Goal: Information Seeking & Learning: Check status

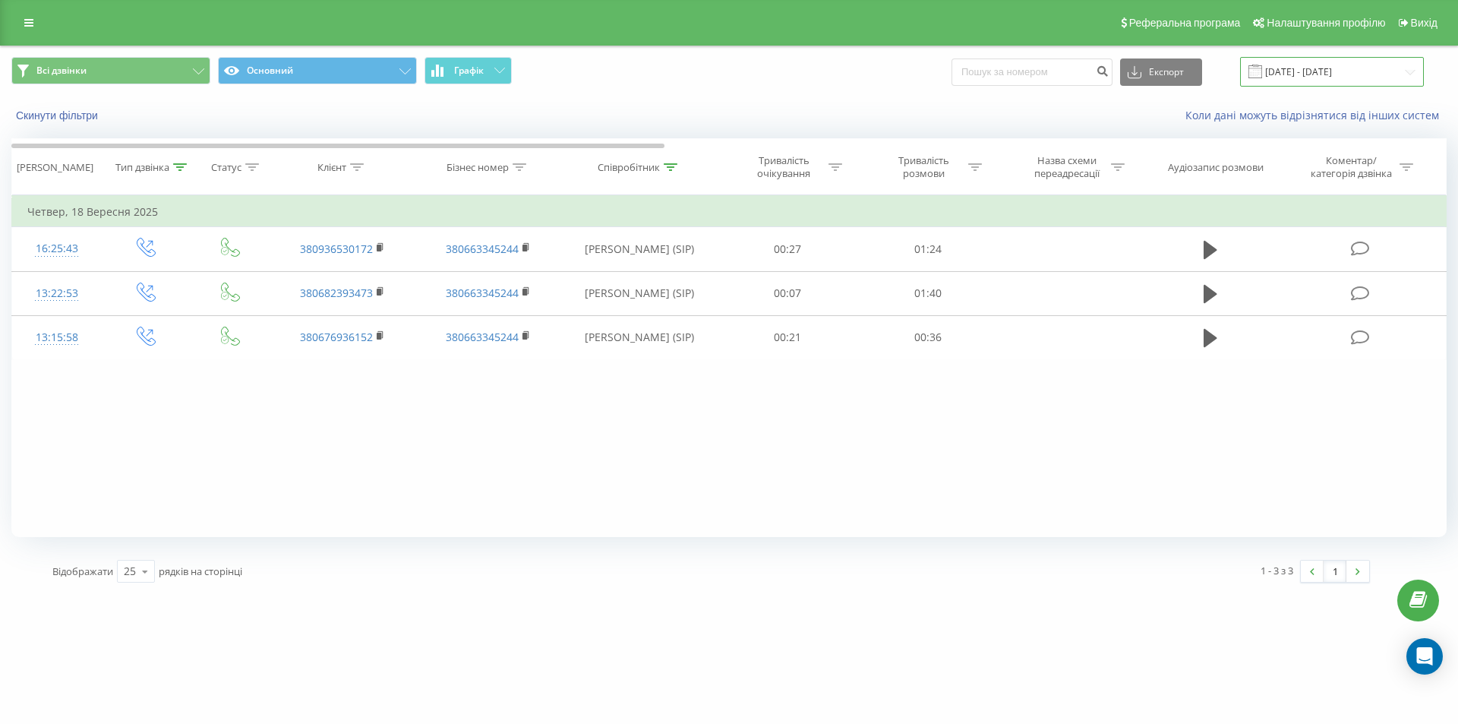
click at [1319, 71] on input "[DATE] - [DATE]" at bounding box center [1332, 72] width 184 height 30
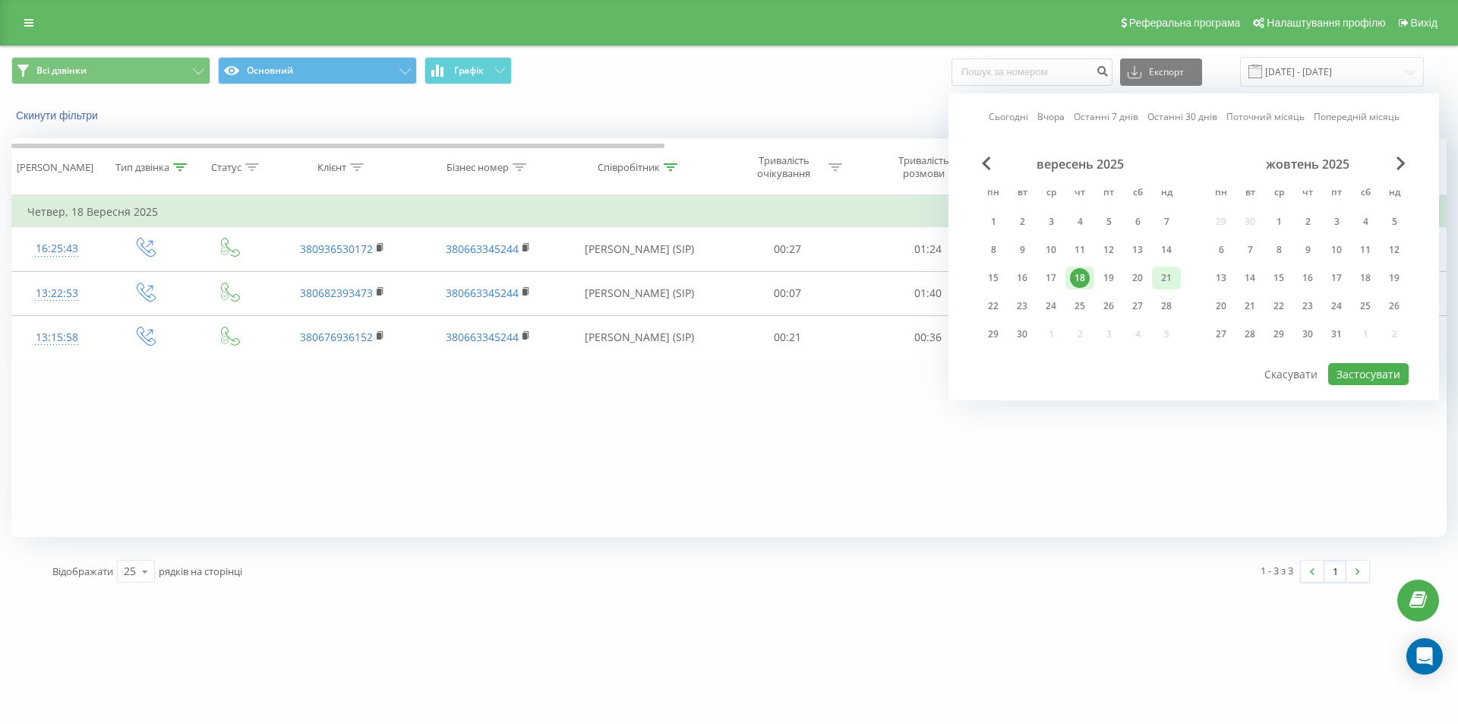
click at [1172, 279] on div "21" at bounding box center [1166, 278] width 20 height 20
click at [1374, 370] on button "Застосувати" at bounding box center [1368, 374] width 80 height 22
type input "[DATE] - [DATE]"
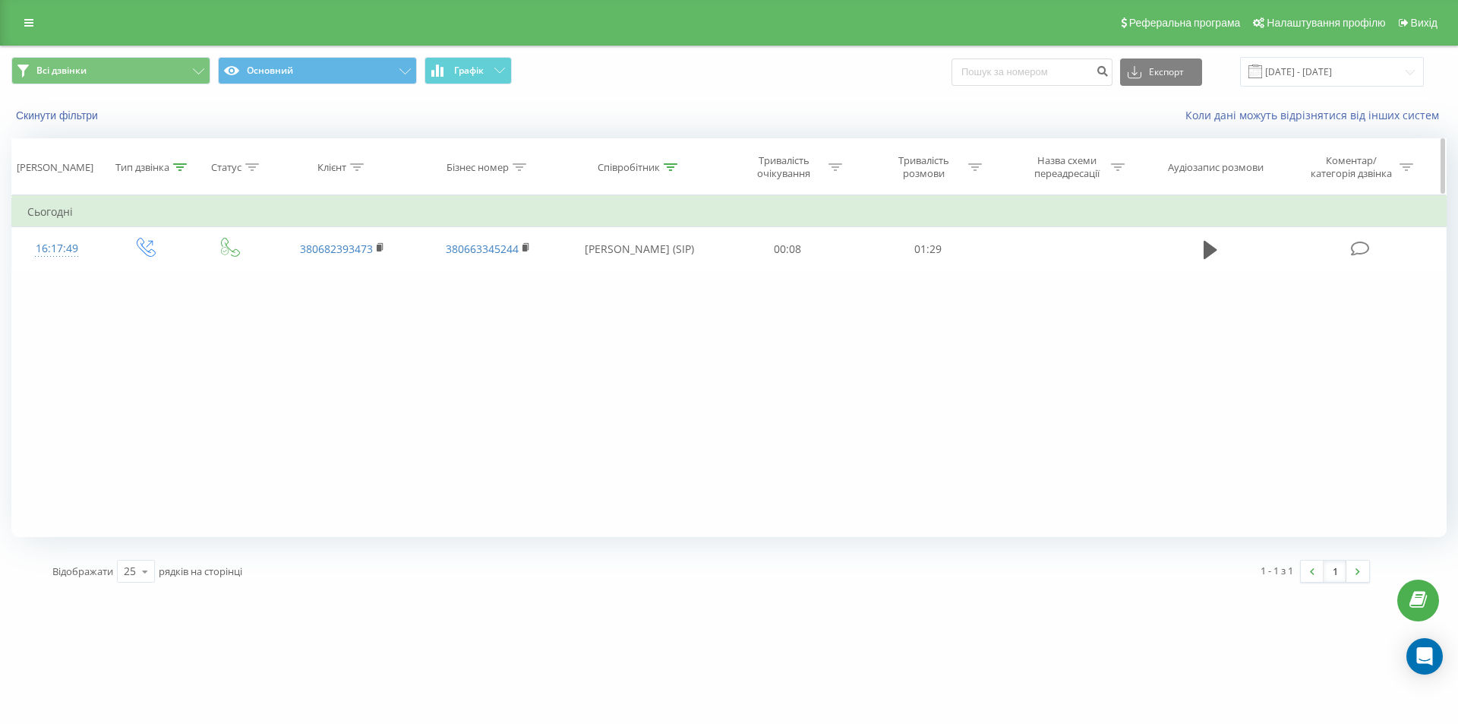
click at [181, 165] on icon at bounding box center [180, 167] width 14 height 8
click at [191, 282] on div at bounding box center [138, 277] width 108 height 14
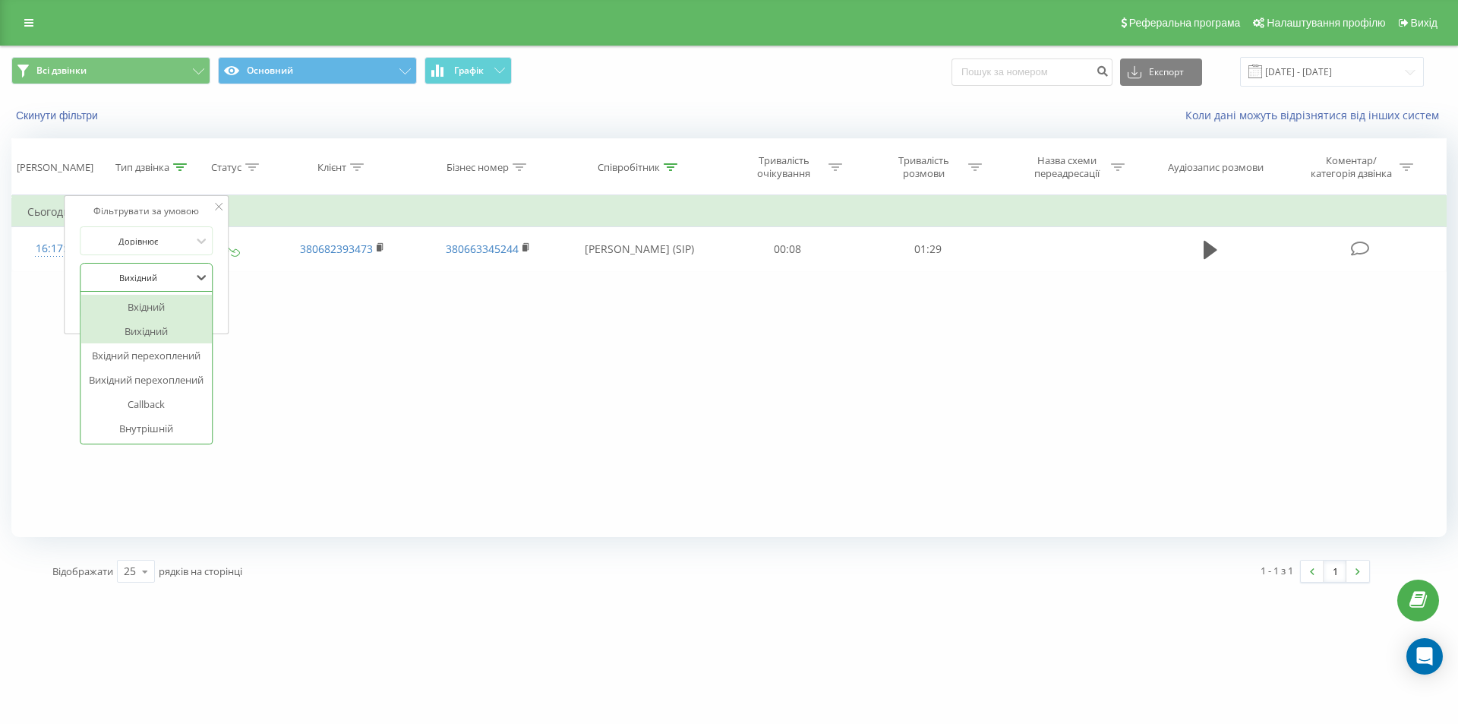
click at [172, 311] on div "Вхідний" at bounding box center [146, 307] width 132 height 24
click at [172, 311] on span "OK" at bounding box center [178, 308] width 43 height 24
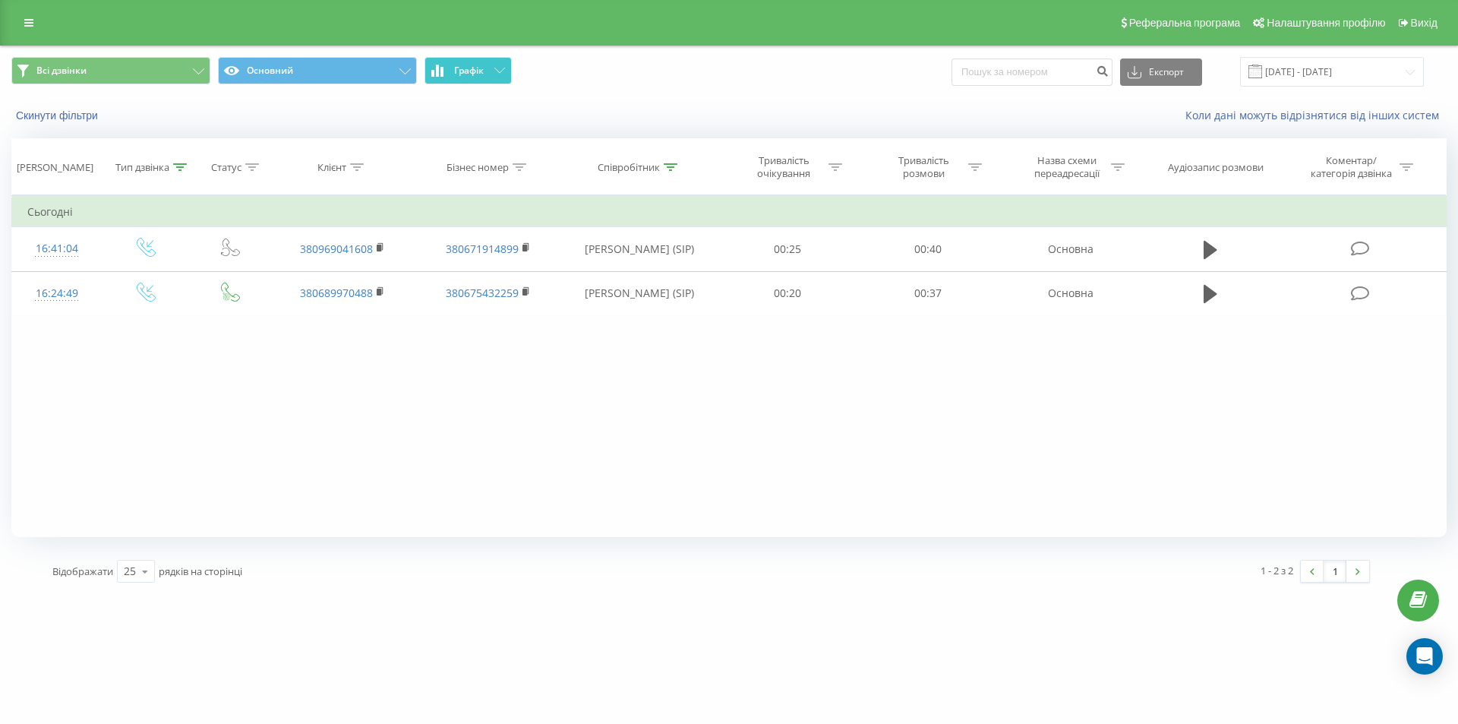
click at [487, 80] on button "Графік" at bounding box center [467, 70] width 87 height 27
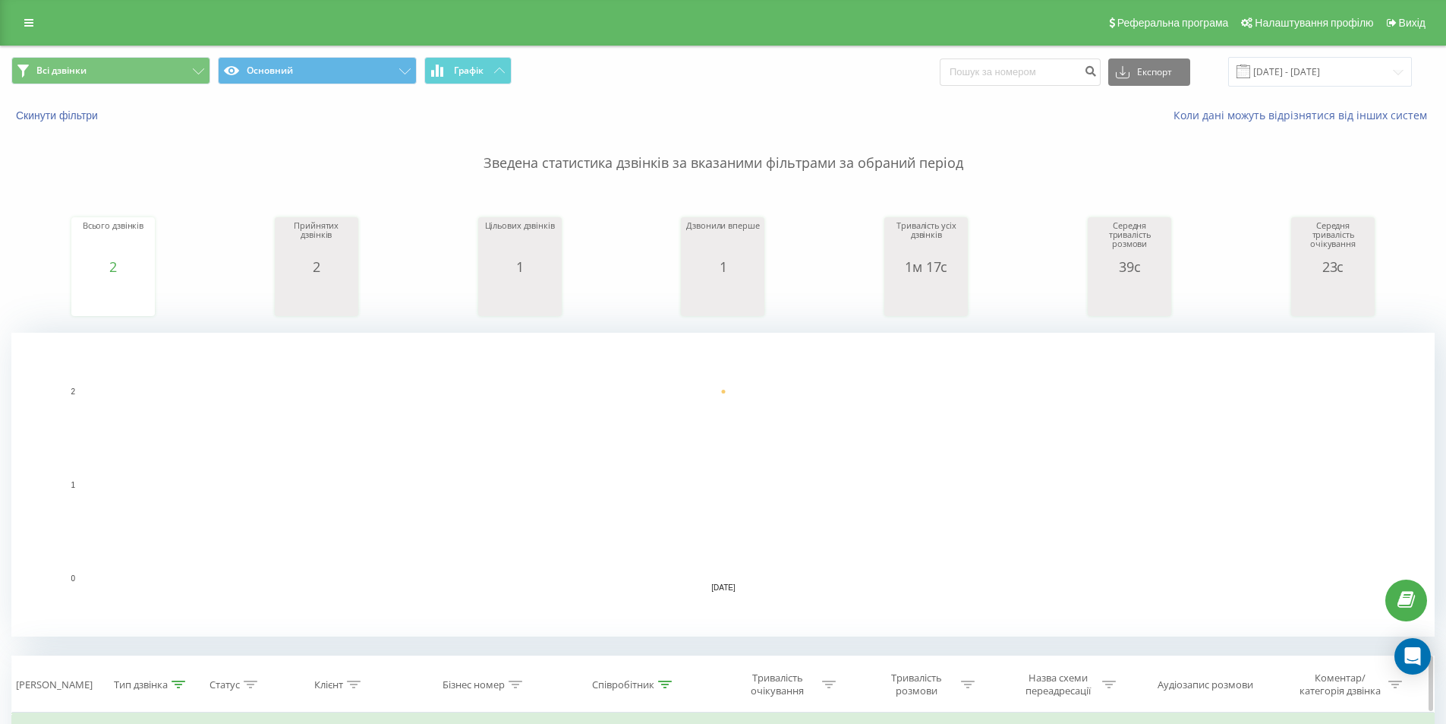
scroll to position [380, 0]
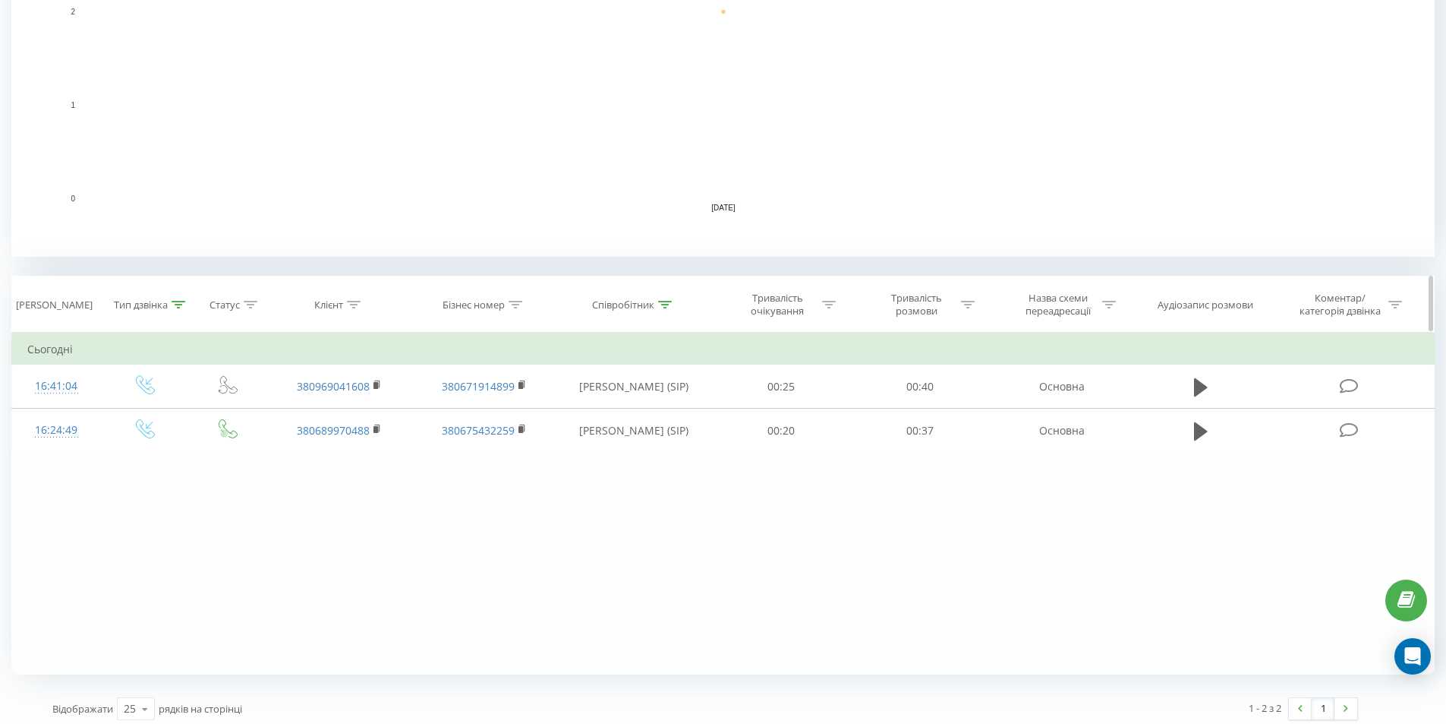
click at [181, 304] on icon at bounding box center [179, 305] width 14 height 8
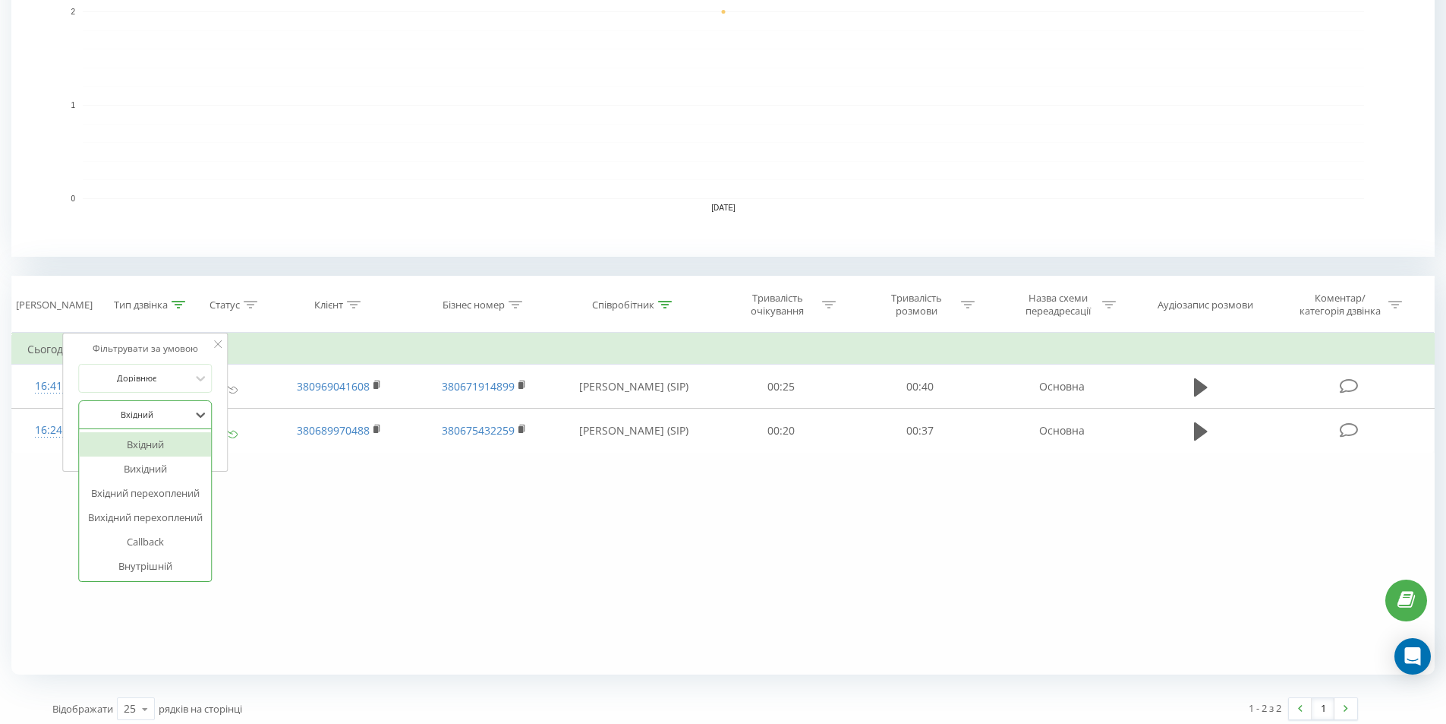
click at [175, 412] on div at bounding box center [137, 414] width 108 height 14
click at [159, 468] on div "Вихідний" at bounding box center [145, 468] width 132 height 24
click at [163, 455] on span "OK" at bounding box center [177, 446] width 43 height 24
